Goal: Information Seeking & Learning: Learn about a topic

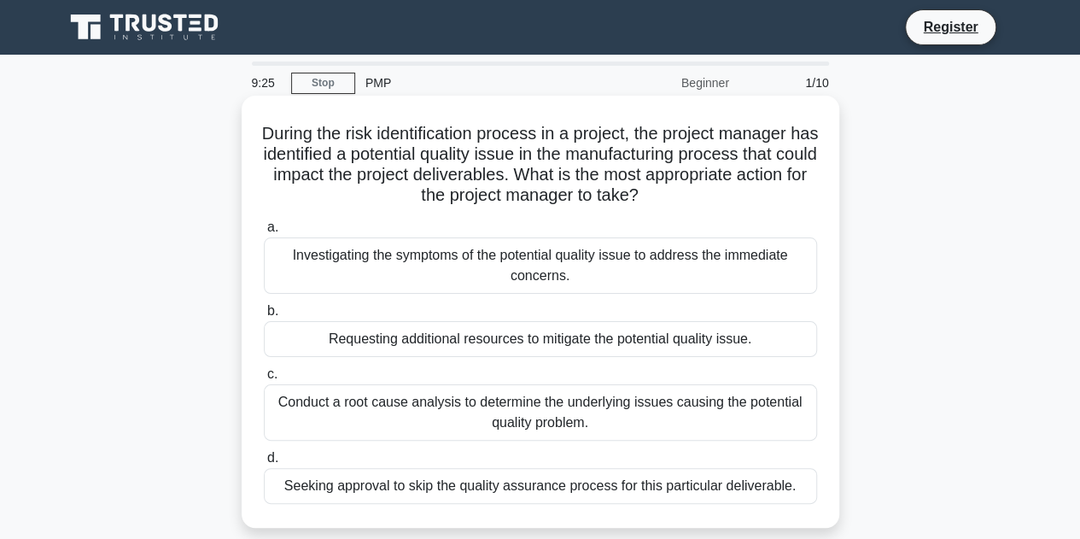
click at [370, 345] on div "Requesting additional resources to mitigate the potential quality issue." at bounding box center [540, 339] width 553 height 36
click at [264, 317] on input "b. Requesting additional resources to mitigate the potential quality issue." at bounding box center [264, 311] width 0 height 11
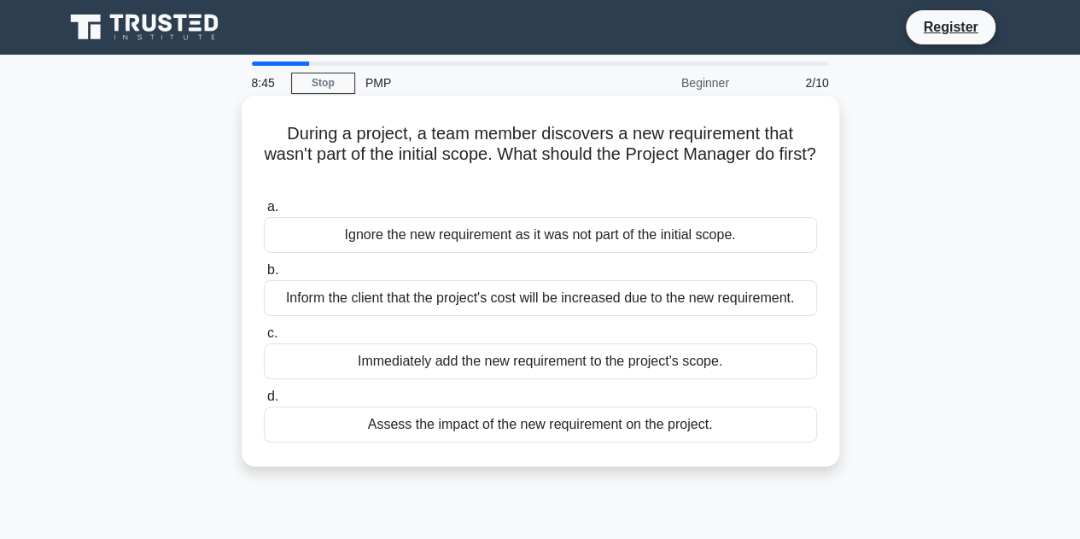
click at [389, 355] on div "Immediately add the new requirement to the project's scope." at bounding box center [540, 361] width 553 height 36
click at [264, 339] on input "c. Immediately add the new requirement to the project's scope." at bounding box center [264, 333] width 0 height 11
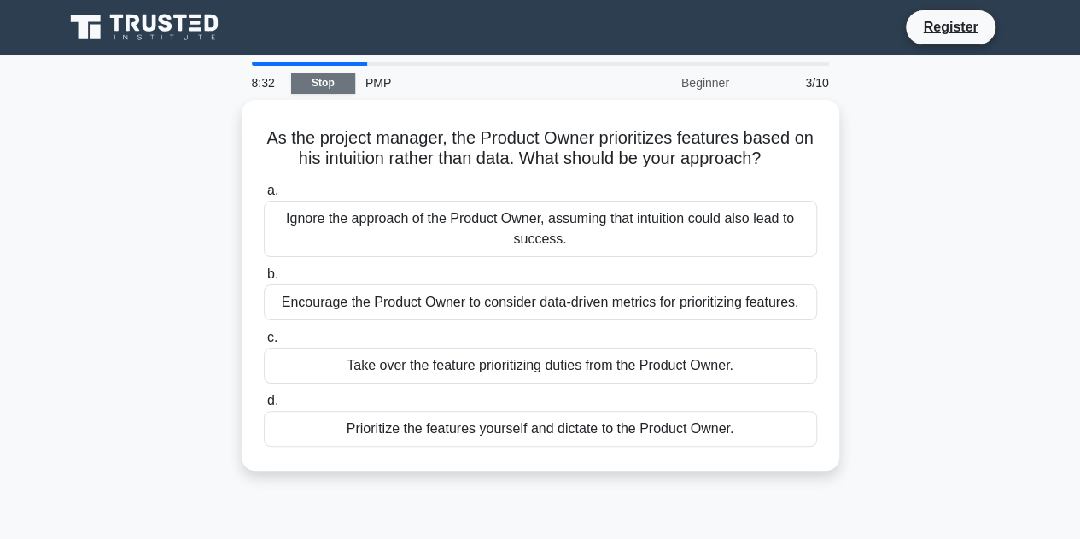
click at [312, 81] on link "Stop" at bounding box center [323, 83] width 64 height 21
